Goal: Transaction & Acquisition: Purchase product/service

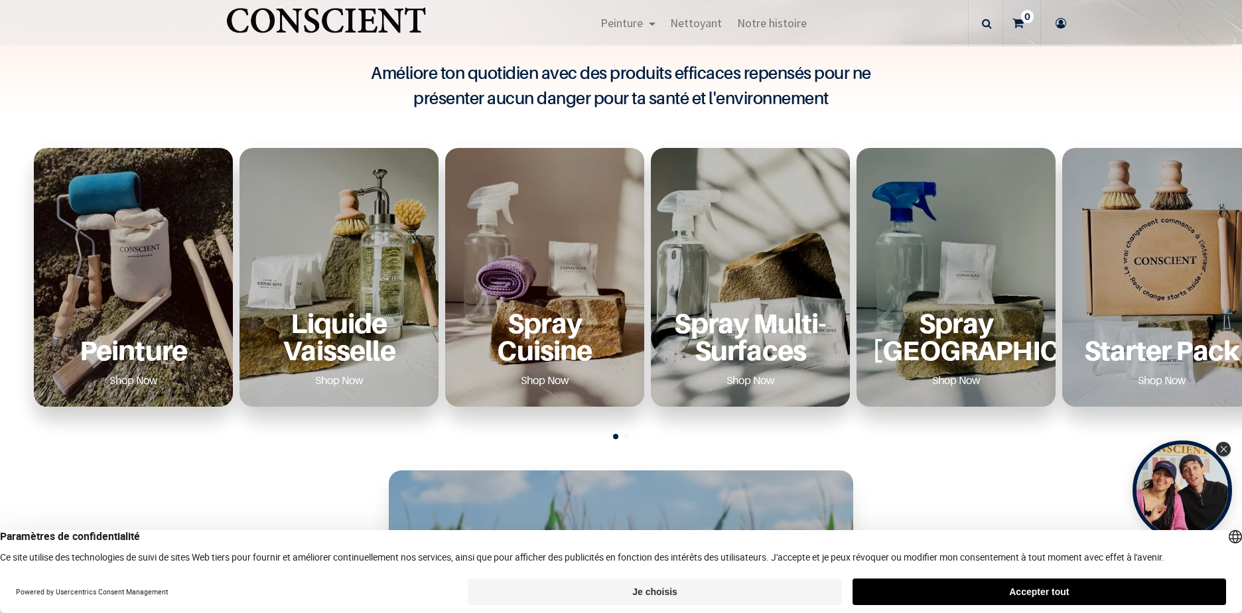
scroll to position [464, 0]
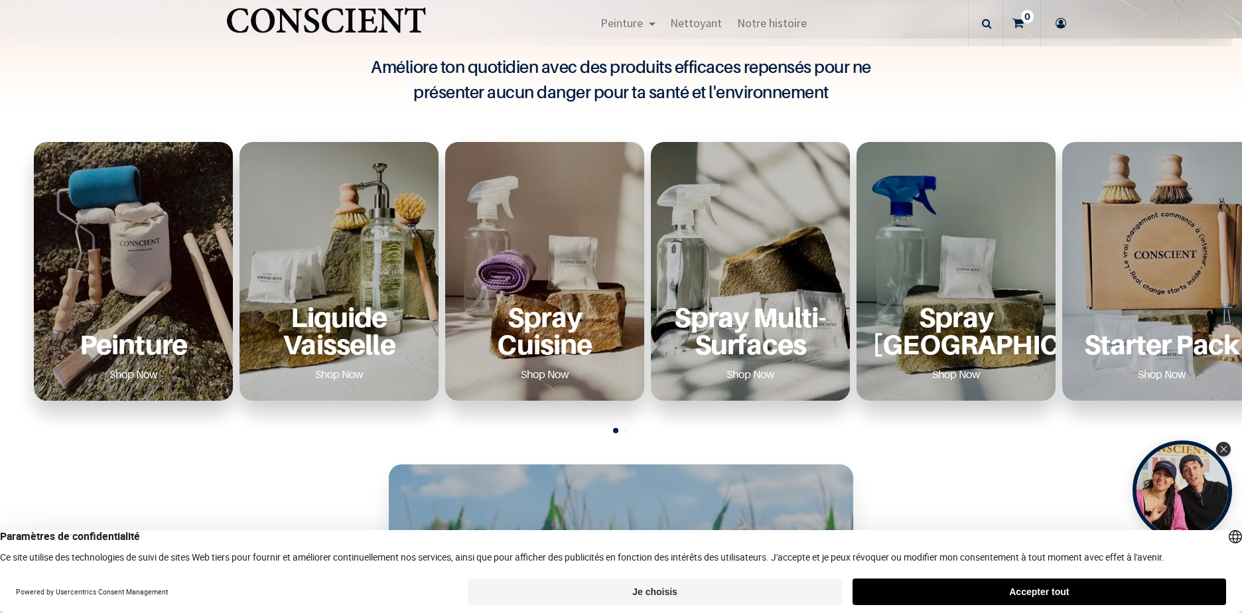
click at [131, 369] on link "Shop Now" at bounding box center [134, 373] width 80 height 21
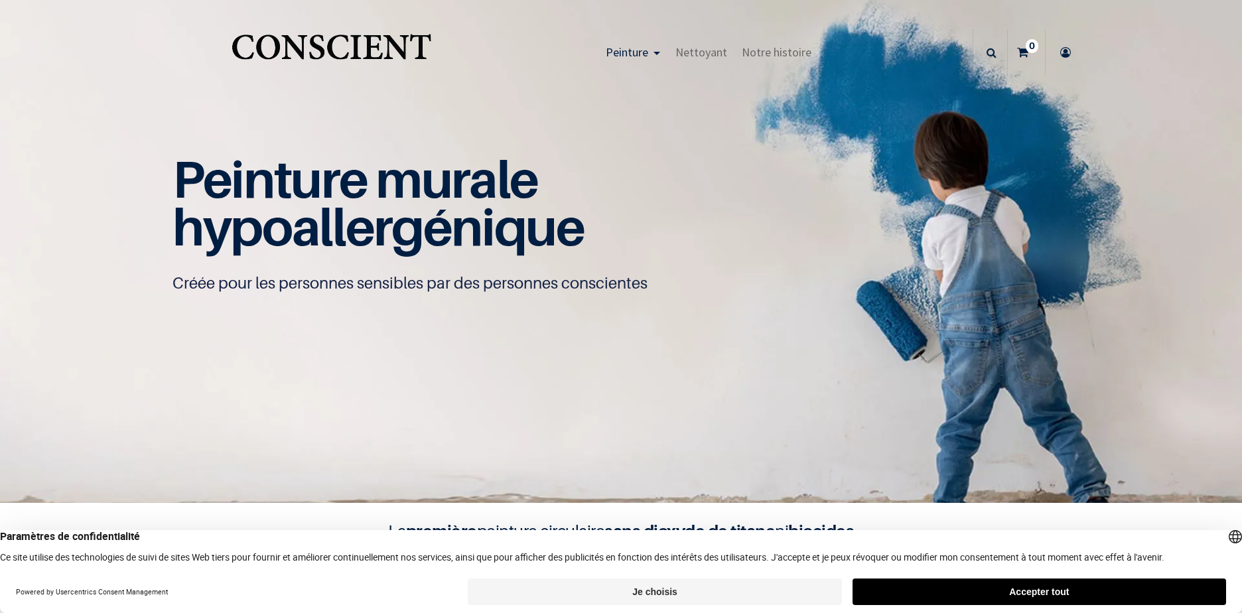
scroll to position [1, 0]
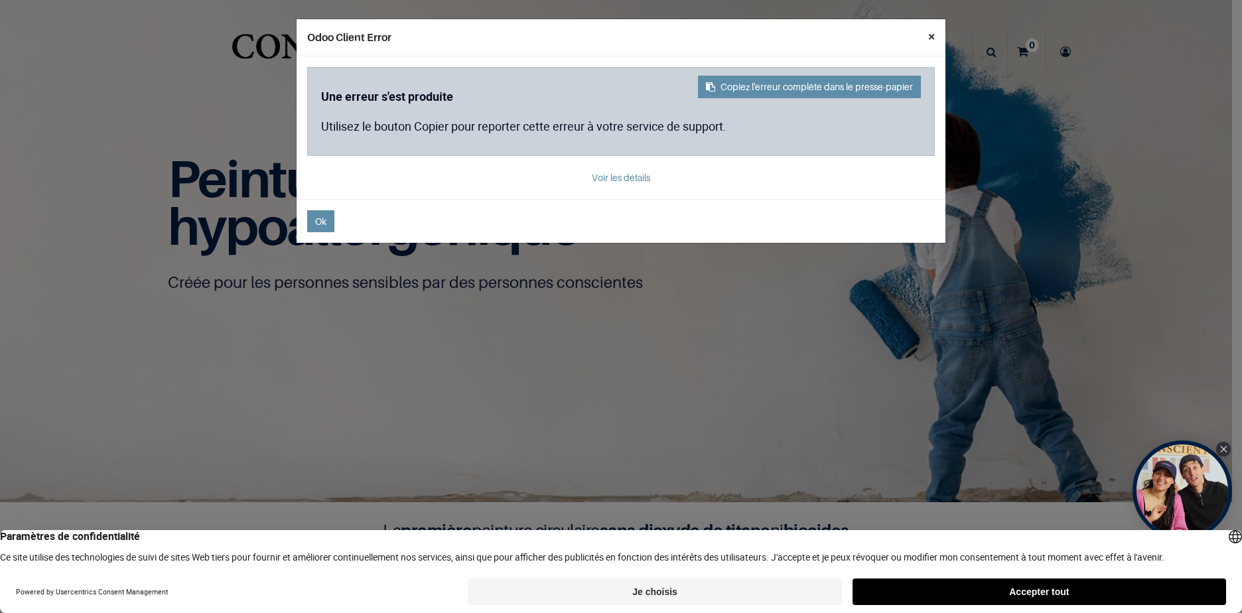
click at [931, 37] on button "×" at bounding box center [931, 36] width 28 height 34
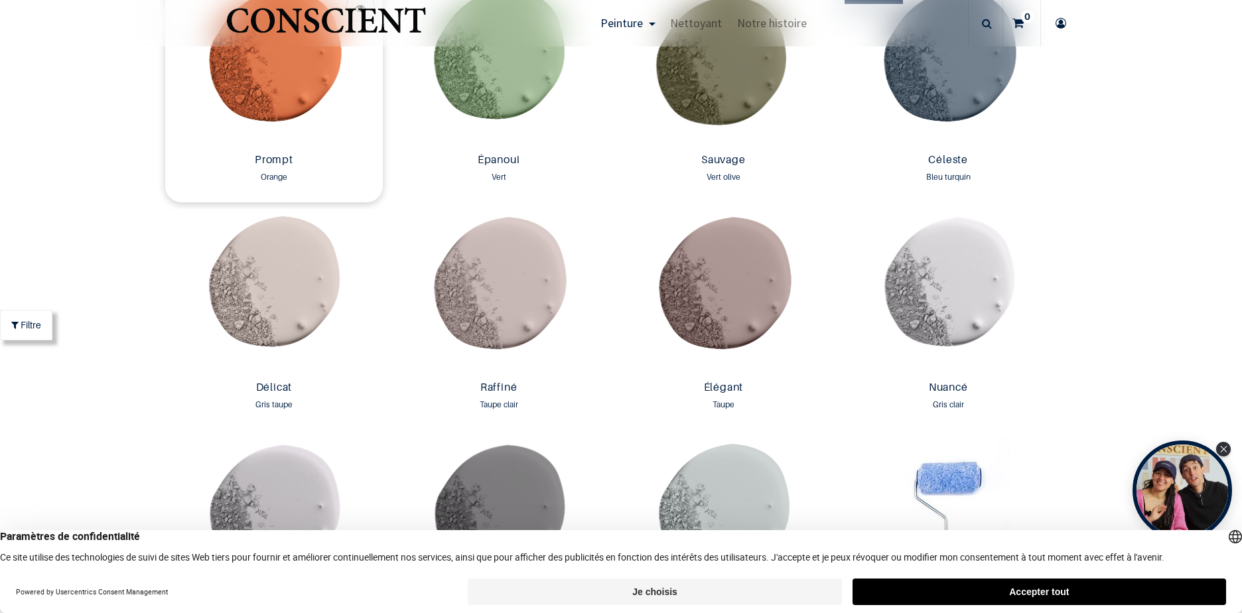
scroll to position [1990, 0]
